Goal: Navigation & Orientation: Find specific page/section

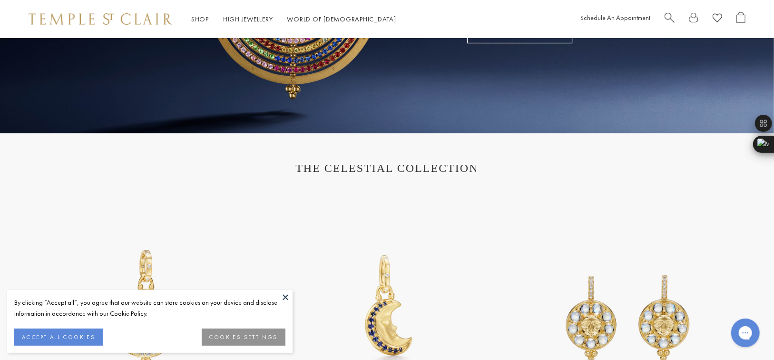
scroll to position [476, 0]
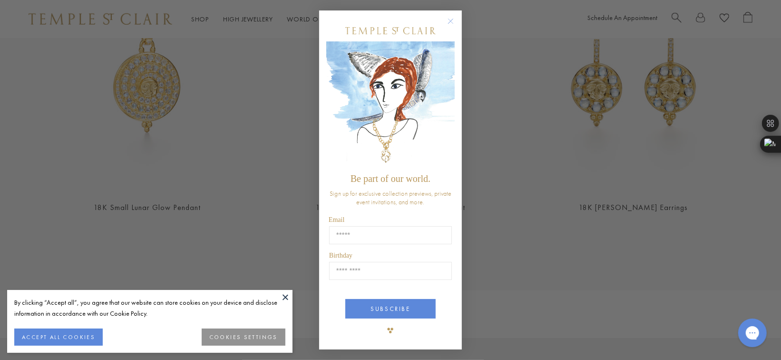
click at [450, 20] on circle "Close dialog" at bounding box center [450, 21] width 11 height 11
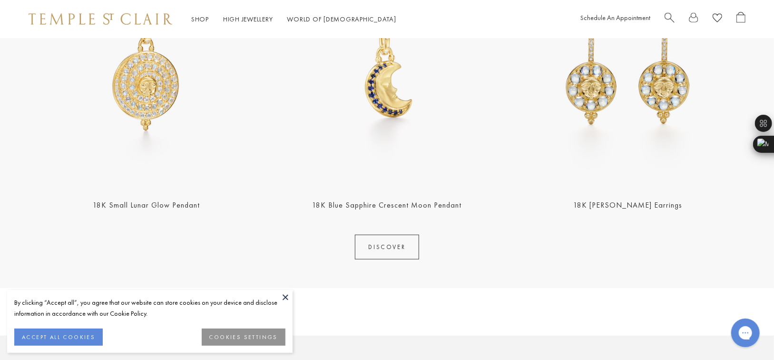
scroll to position [714, 0]
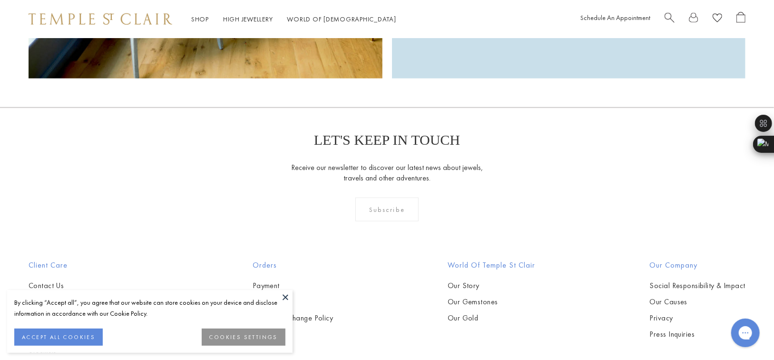
scroll to position [2865, 0]
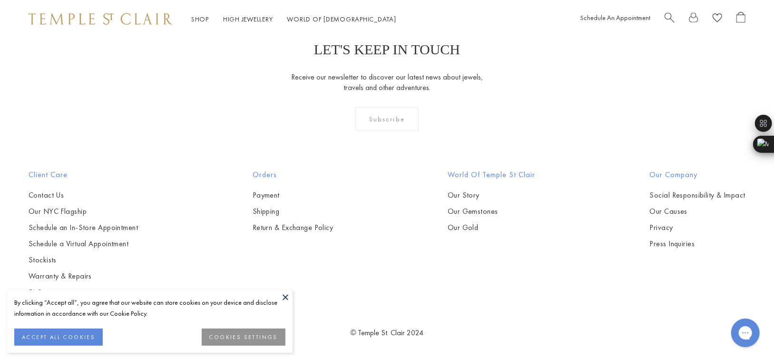
click at [290, 293] on button at bounding box center [285, 297] width 14 height 14
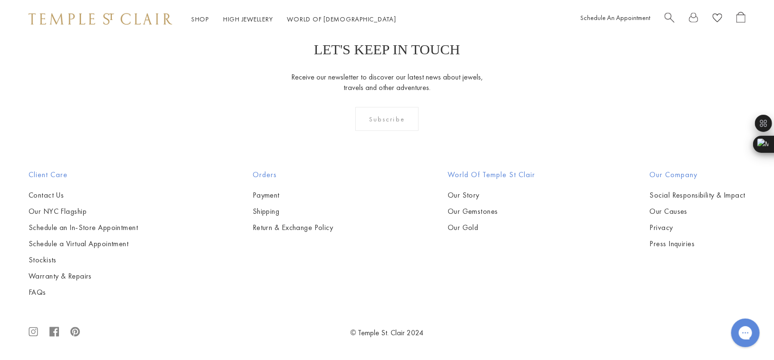
click at [59, 336] on icon at bounding box center [54, 331] width 10 height 30
